Goal: Information Seeking & Learning: Learn about a topic

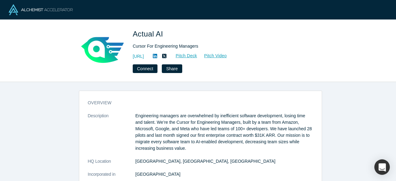
drag, startPoint x: 175, startPoint y: 57, endPoint x: 172, endPoint y: 59, distance: 3.6
click at [157, 58] on icon at bounding box center [155, 56] width 4 height 4
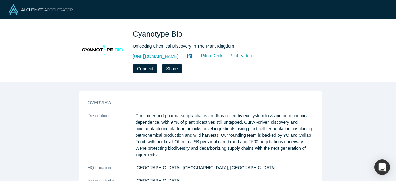
click at [172, 56] on link "http://www.cyanotypebio.com" at bounding box center [156, 56] width 46 height 7
click at [192, 57] on icon at bounding box center [190, 56] width 4 height 4
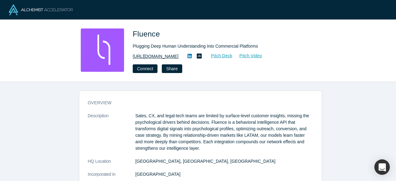
click at [179, 58] on link "https://www.fluenceinsights.com" at bounding box center [156, 56] width 46 height 7
click at [192, 59] on icon at bounding box center [190, 56] width 4 height 5
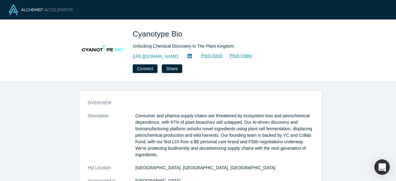
click at [192, 58] on icon at bounding box center [190, 56] width 4 height 4
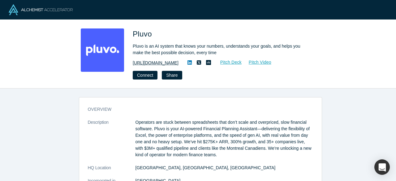
click at [157, 62] on link "[URL][DOMAIN_NAME]" at bounding box center [156, 63] width 46 height 7
click at [185, 60] on link at bounding box center [189, 62] width 9 height 7
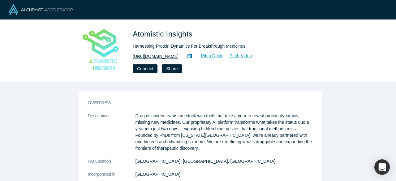
click at [179, 57] on link "https://www.atomisticinsights.com/" at bounding box center [156, 56] width 46 height 7
click at [192, 56] on icon at bounding box center [190, 56] width 4 height 5
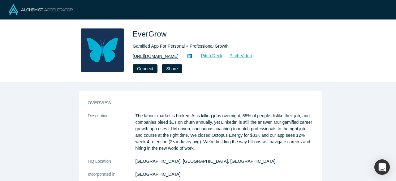
click at [174, 58] on link "https://www.evergrow-app.com/" at bounding box center [156, 56] width 46 height 7
click at [192, 58] on icon at bounding box center [190, 56] width 4 height 5
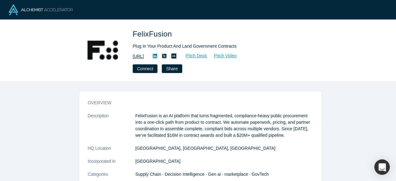
click at [144, 55] on link "https://felixfusion.ai/" at bounding box center [138, 56] width 11 height 7
click at [157, 57] on icon at bounding box center [155, 56] width 4 height 4
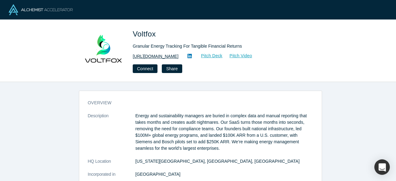
click at [155, 55] on link "http://www.voltfox.io" at bounding box center [156, 56] width 46 height 7
click at [188, 55] on icon at bounding box center [190, 56] width 4 height 5
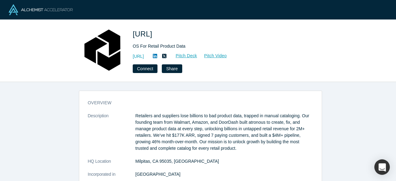
click at [144, 57] on link "https://atronous.ai" at bounding box center [138, 56] width 11 height 7
click at [157, 55] on icon at bounding box center [155, 56] width 4 height 4
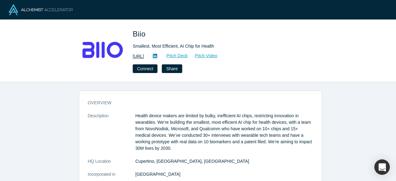
click at [144, 56] on link "[URL]" at bounding box center [138, 56] width 11 height 7
click at [157, 56] on icon at bounding box center [155, 56] width 4 height 4
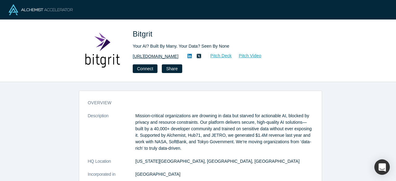
click at [161, 57] on link "https://bitgrit.com/" at bounding box center [156, 56] width 46 height 7
click at [188, 54] on icon at bounding box center [190, 56] width 4 height 5
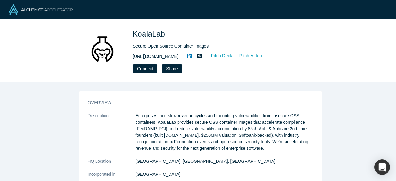
click at [162, 56] on link "[URL][DOMAIN_NAME]" at bounding box center [156, 56] width 46 height 7
click at [191, 56] on link at bounding box center [189, 56] width 9 height 7
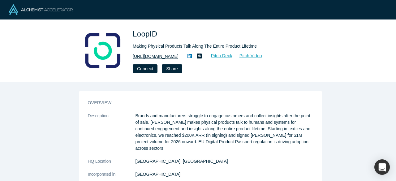
click at [164, 57] on link "[URL][DOMAIN_NAME]" at bounding box center [156, 56] width 46 height 7
click at [190, 57] on icon at bounding box center [190, 56] width 4 height 5
